Goal: Register for event/course

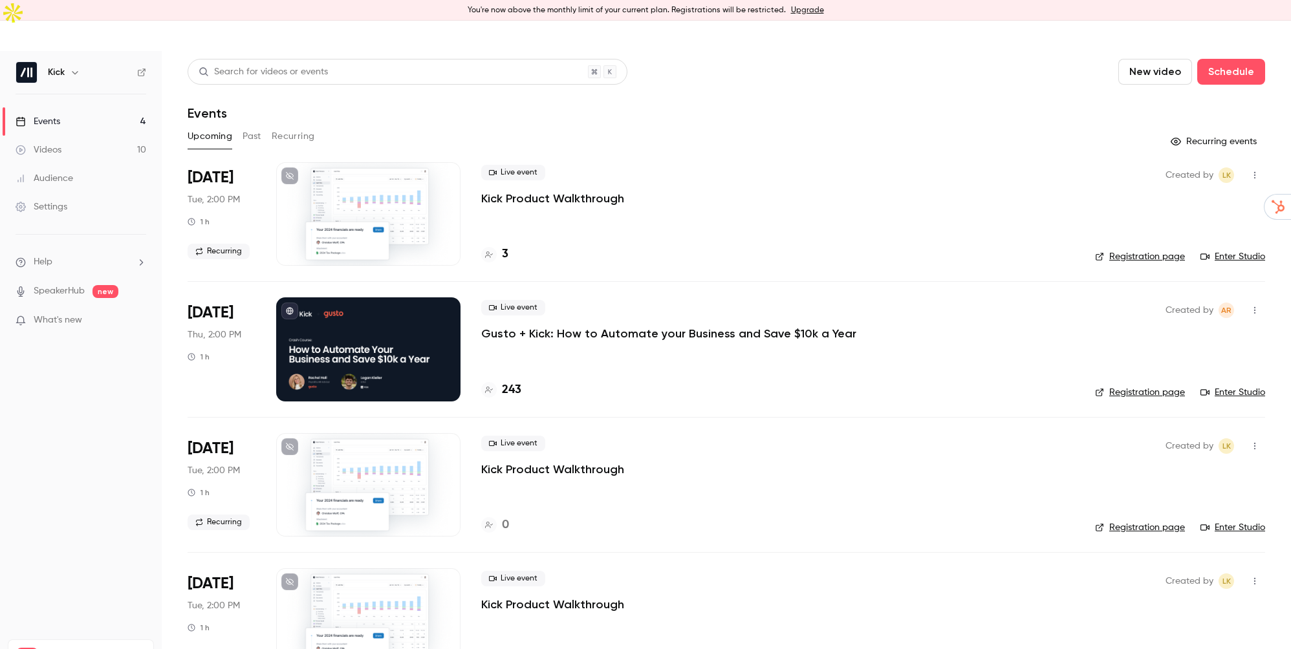
click at [625, 326] on p "Gusto + Kick: How to Automate your Business and Save $10k a Year" at bounding box center [668, 334] width 375 height 16
